Goal: Task Accomplishment & Management: Manage account settings

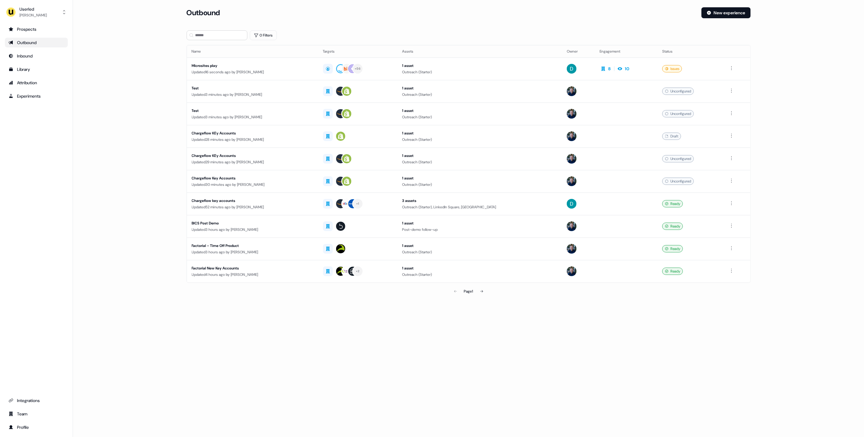
drag, startPoint x: 367, startPoint y: 313, endPoint x: 364, endPoint y: 311, distance: 3.7
click at [367, 313] on section "Loading... Outbound New experience 0 Filters Name Targets Assets Owner Engageme…" at bounding box center [468, 160] width 583 height 307
drag, startPoint x: 121, startPoint y: 88, endPoint x: 129, endPoint y: 89, distance: 7.7
click at [121, 88] on main "Loading... Outbound New experience 0 Filters Name Targets Assets Owner Engageme…" at bounding box center [468, 160] width 791 height 307
click at [29, 16] on div "[PERSON_NAME]" at bounding box center [32, 15] width 27 height 6
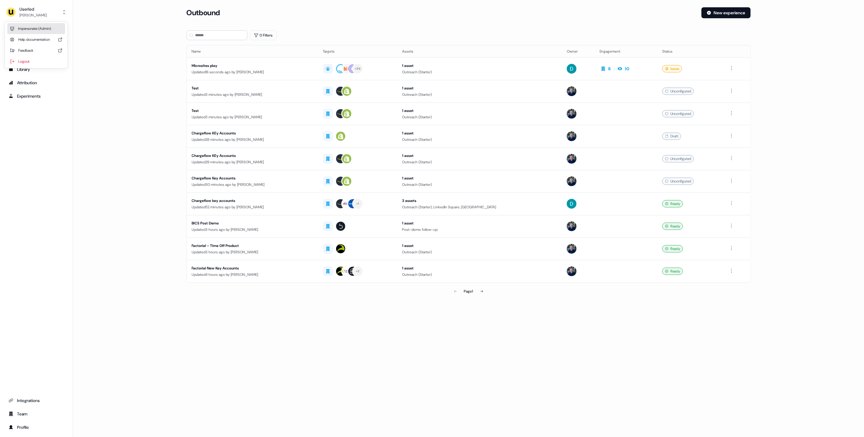
click at [33, 30] on div "Impersonate (Admin)" at bounding box center [36, 28] width 58 height 11
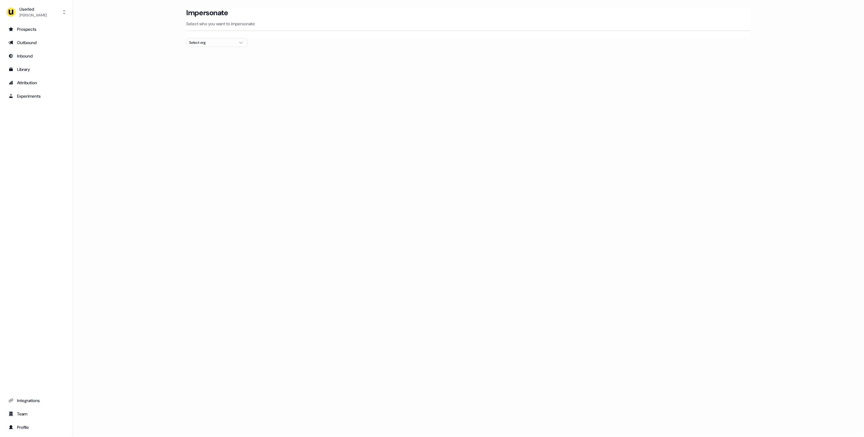
click at [222, 38] on div "Impersonate Select who you want to impersonate" at bounding box center [469, 22] width 564 height 31
click at [223, 42] on div "Select org" at bounding box center [212, 43] width 46 height 6
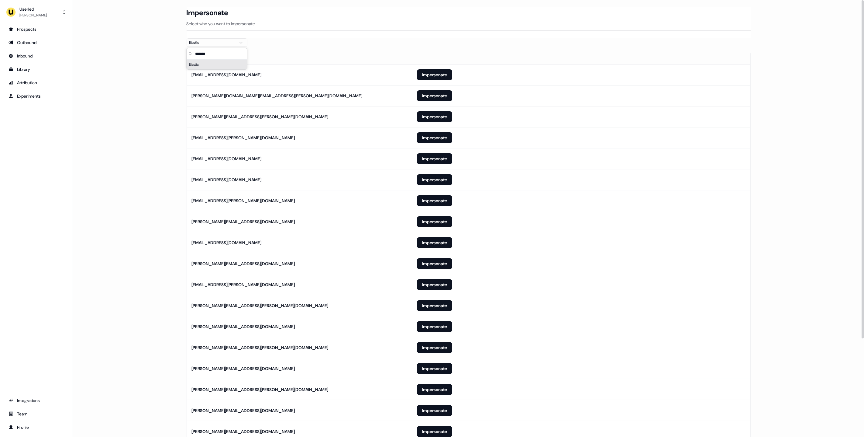
type input "*******"
click at [181, 167] on section "Loading... Impersonate Select who you want to impersonate Elastic Email [EMAIL_…" at bounding box center [468, 285] width 583 height 556
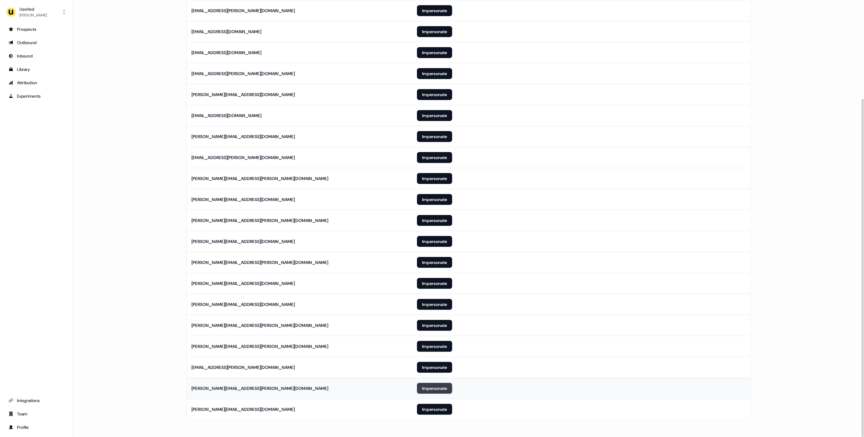
click at [426, 390] on button "Impersonate" at bounding box center [434, 388] width 35 height 11
